Goal: Task Accomplishment & Management: Use online tool/utility

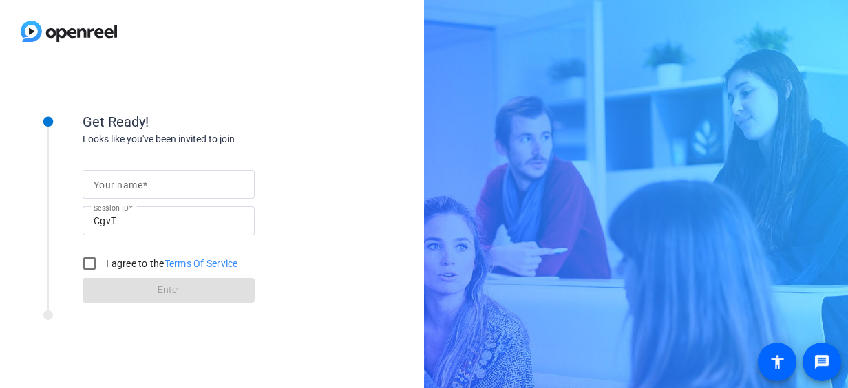
click at [324, 354] on div "Get Ready! Looks like you've been invited to join Your name Session ID CgvT I a…" at bounding box center [186, 224] width 344 height 275
click at [682, 335] on div "Get Ready! Looks like you've been invited to join Your name Session ID CgvT I a…" at bounding box center [424, 194] width 848 height 388
click at [104, 180] on mat-label "Your name" at bounding box center [118, 185] width 49 height 11
click at [104, 180] on input "Your name" at bounding box center [169, 184] width 150 height 17
type input "[PERSON_NAME]"
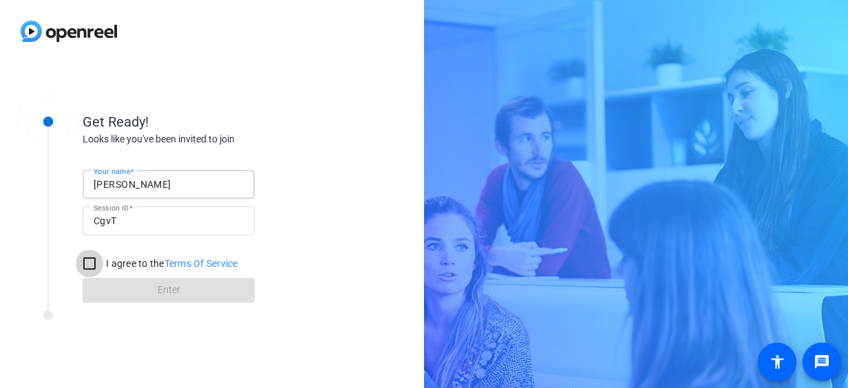
click at [94, 262] on input "I agree to the Terms Of Service" at bounding box center [90, 264] width 28 height 28
checkbox input "true"
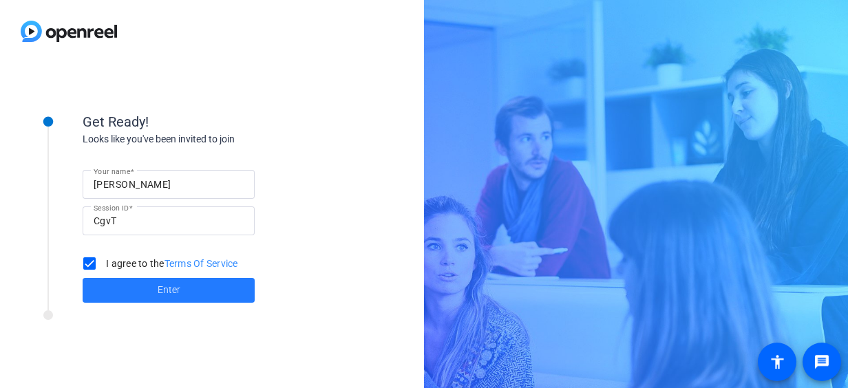
click at [178, 288] on span "Enter" at bounding box center [169, 290] width 23 height 14
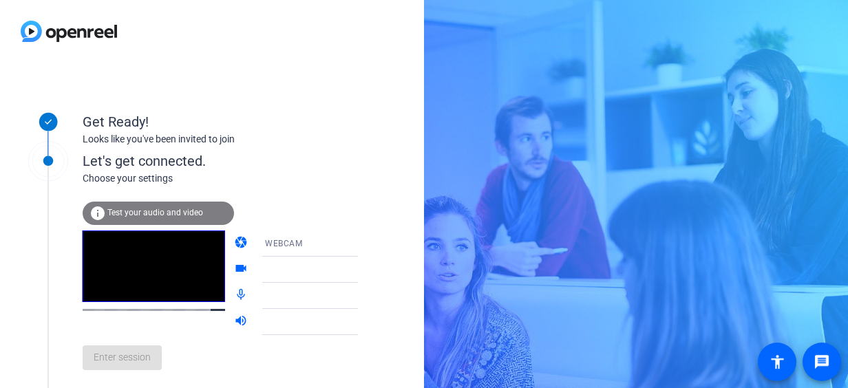
click at [163, 212] on span "Test your audio and video" at bounding box center [155, 213] width 96 height 10
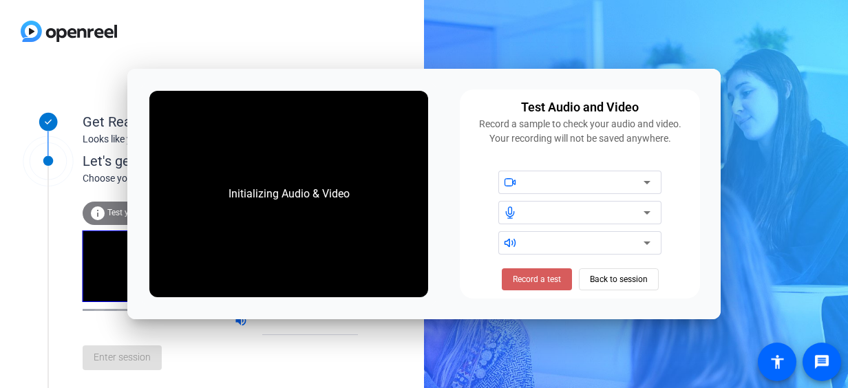
click at [537, 275] on span "Record a test" at bounding box center [537, 279] width 48 height 12
click at [562, 240] on div at bounding box center [585, 243] width 117 height 17
click at [541, 275] on span "Stop Testing (6s)" at bounding box center [536, 279] width 63 height 12
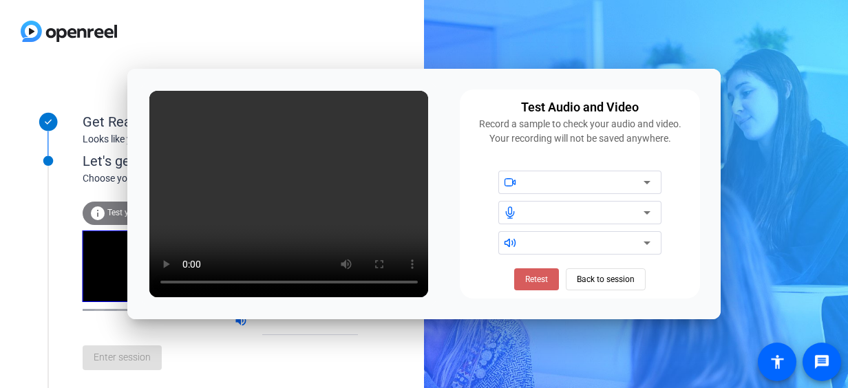
click at [533, 275] on span "Retest" at bounding box center [536, 279] width 23 height 12
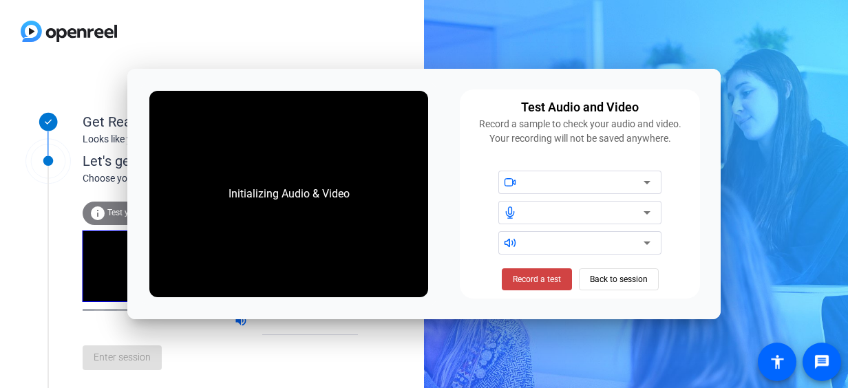
click at [533, 275] on span "Record a test" at bounding box center [537, 279] width 48 height 12
click at [542, 280] on span "Stop Testing (6s)" at bounding box center [536, 279] width 63 height 12
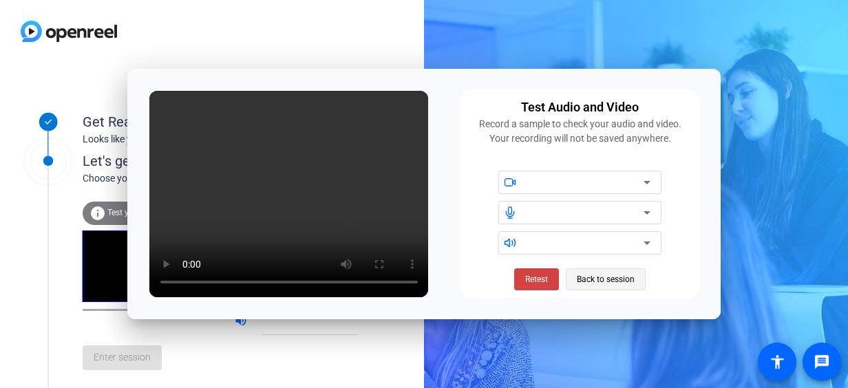
click at [607, 272] on span "Back to session" at bounding box center [606, 280] width 58 height 26
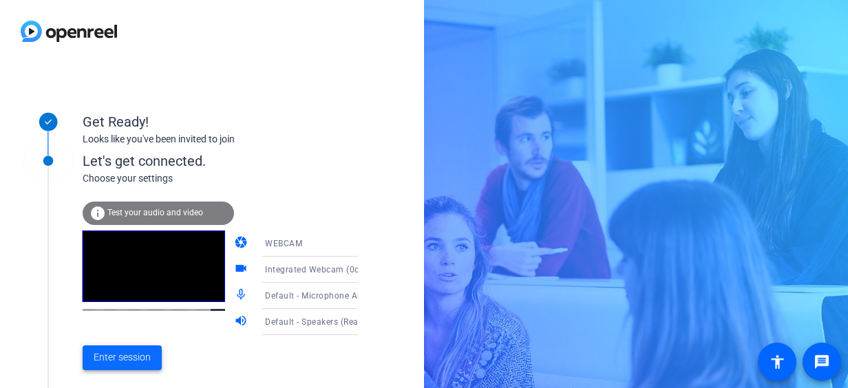
click at [148, 362] on span "Enter session" at bounding box center [122, 358] width 57 height 14
